Goal: Check status: Check status

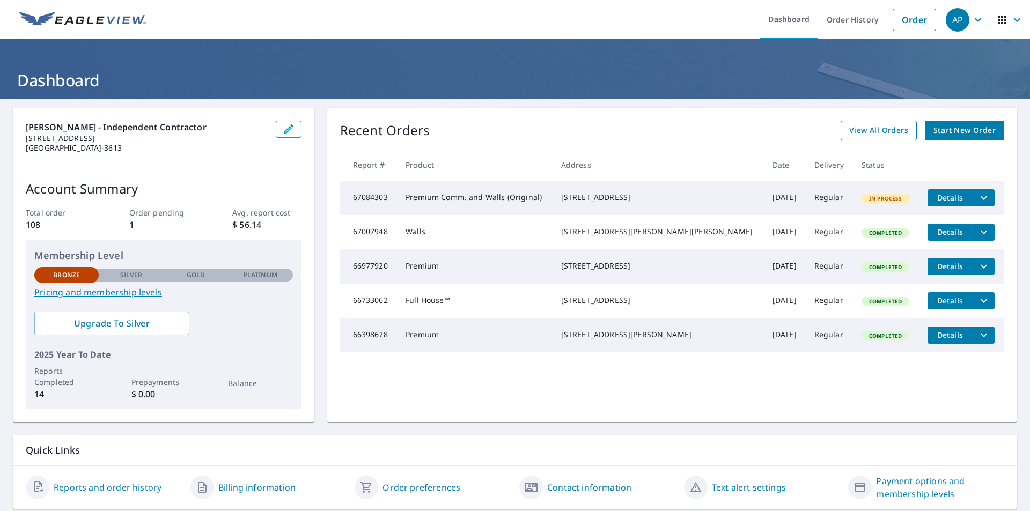
click at [879, 137] on link "View All Orders" at bounding box center [879, 131] width 76 height 20
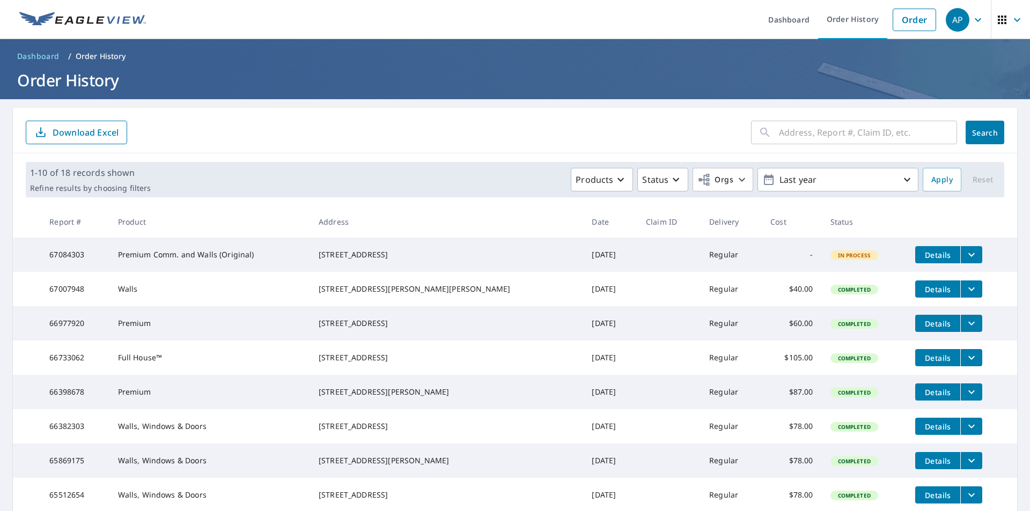
click at [785, 131] on input "text" at bounding box center [868, 132] width 178 height 30
type input "301"
click button "Search" at bounding box center [985, 133] width 39 height 24
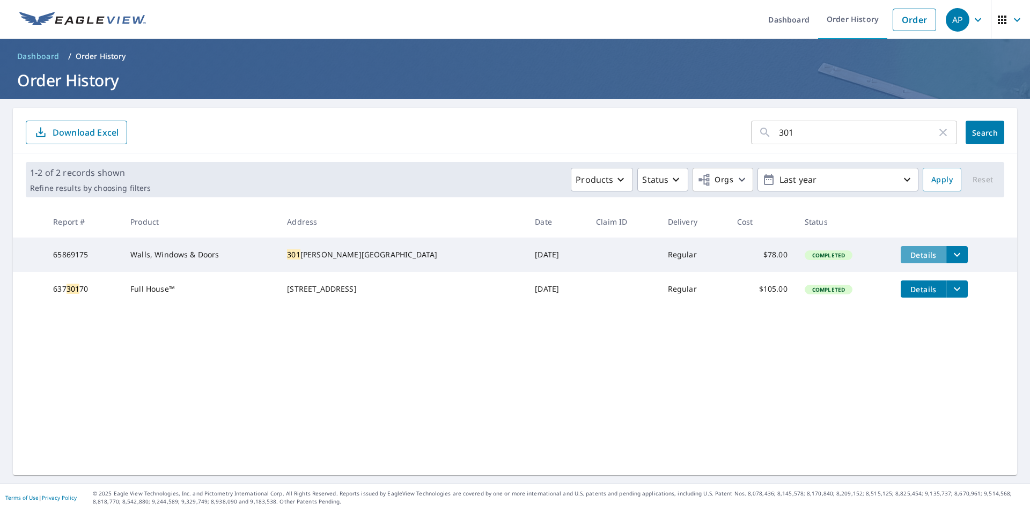
click at [907, 256] on span "Details" at bounding box center [923, 255] width 32 height 10
